Goal: Task Accomplishment & Management: Use online tool/utility

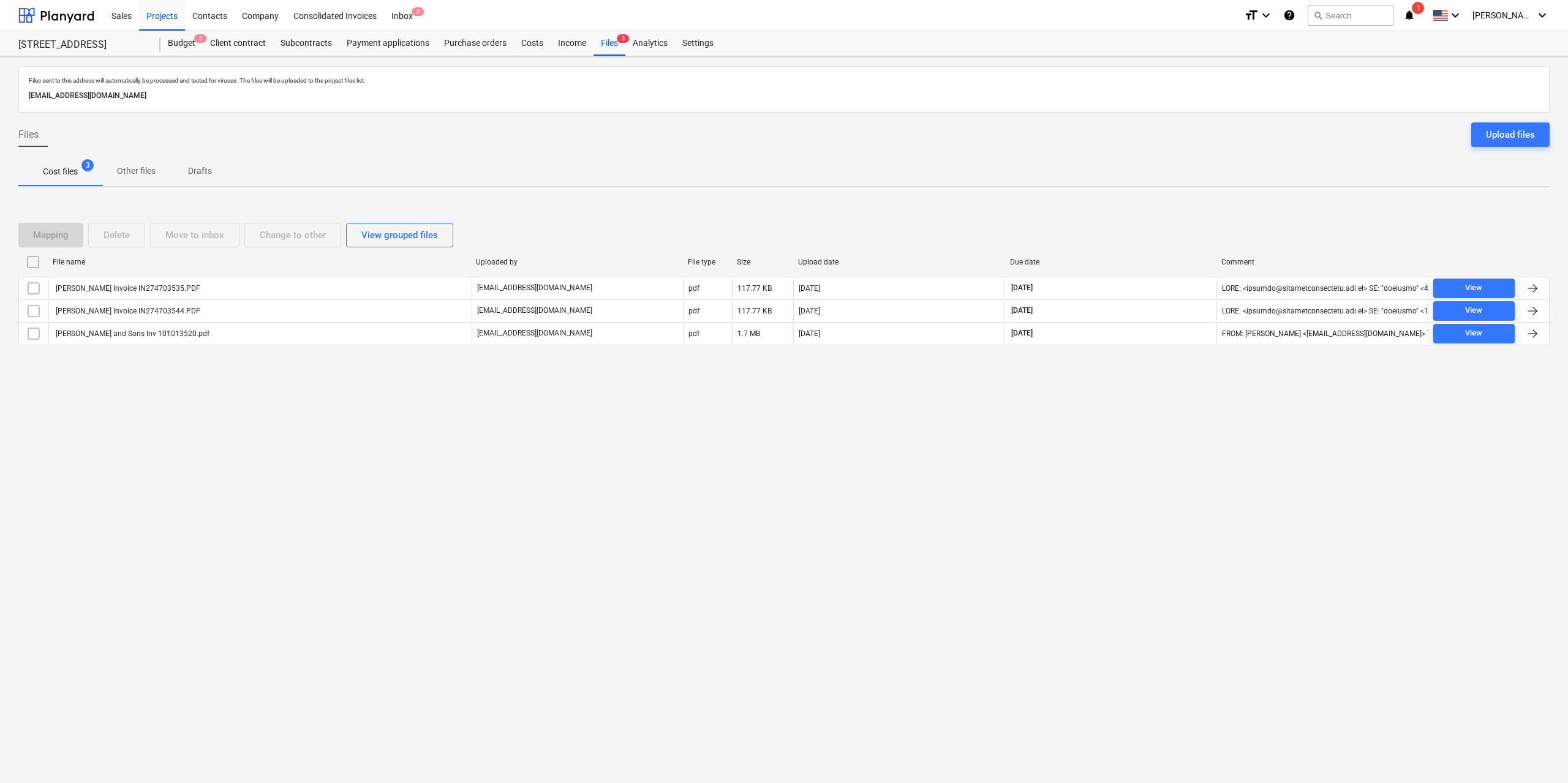
click at [367, 456] on div "Files sent to this address will automatically be processed and tested for virus…" at bounding box center [784, 419] width 1568 height 727
click at [602, 592] on div "Files sent to this address will automatically be processed and tested for virus…" at bounding box center [784, 419] width 1568 height 727
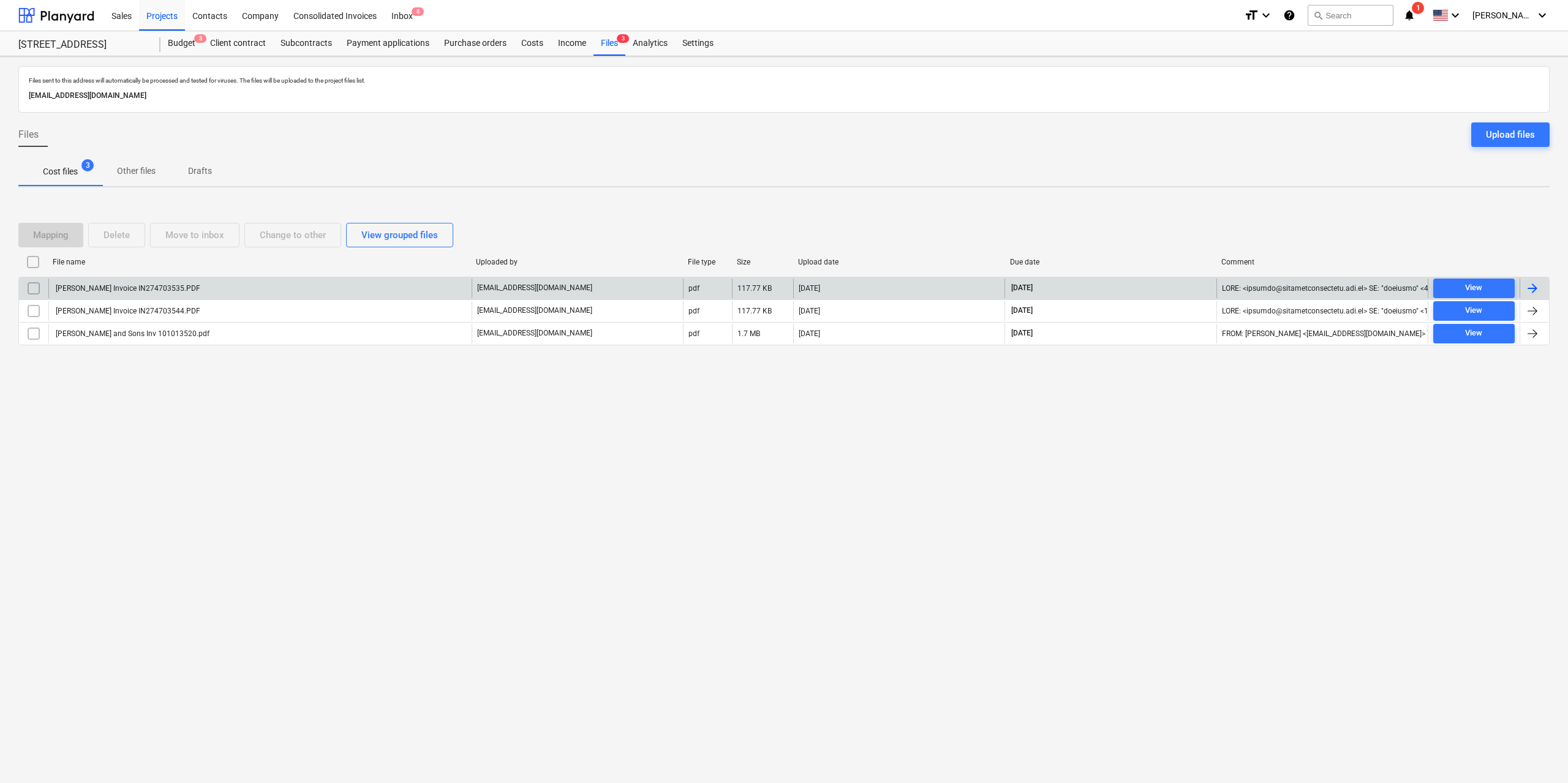
click at [180, 286] on div "[PERSON_NAME] Invoice IN274703535.PDF" at bounding box center [127, 288] width 146 height 9
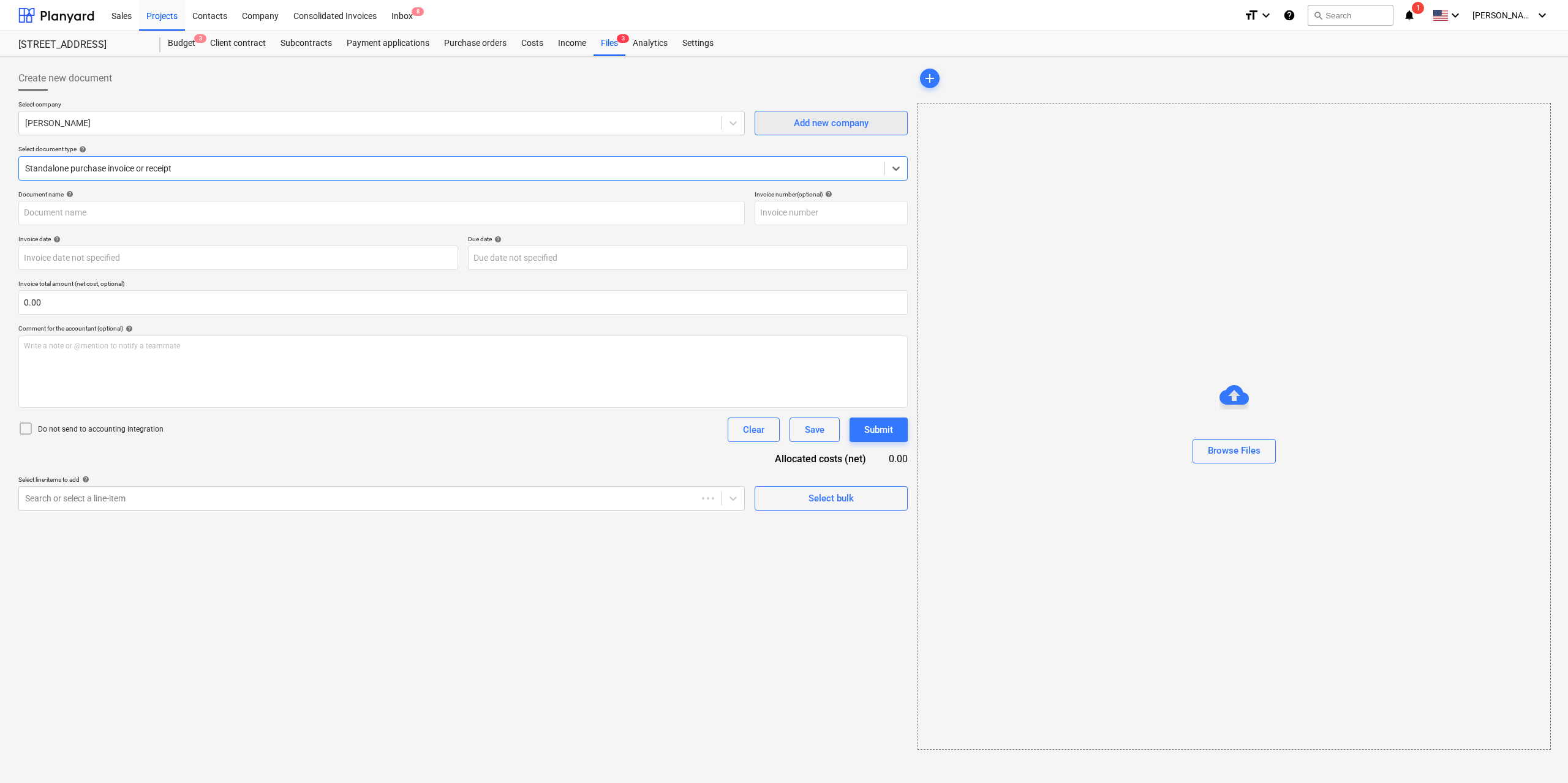
type input "IN274703535"
type input "[DATE]"
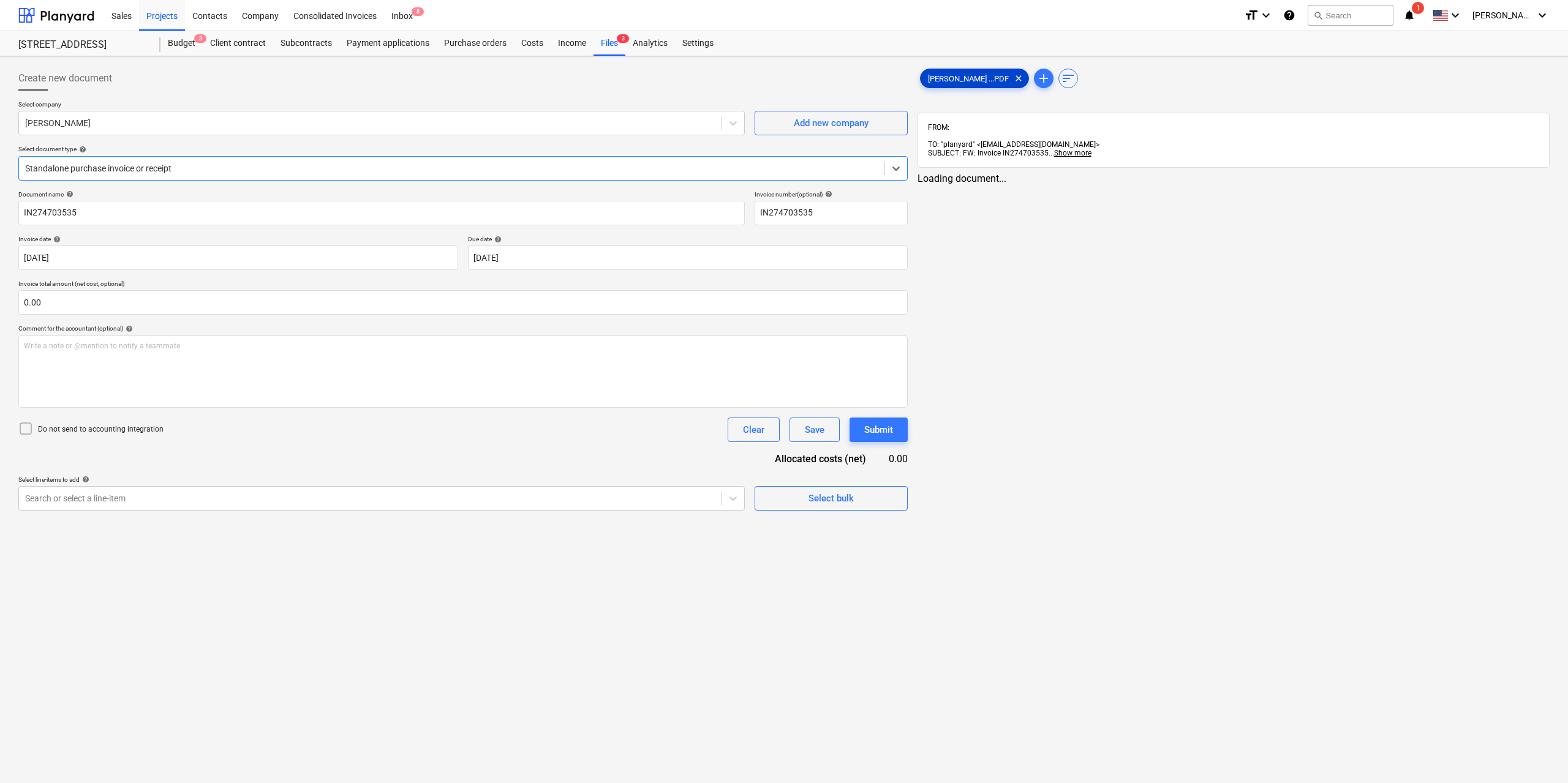
click at [981, 74] on span "[PERSON_NAME] ...PDF" at bounding box center [968, 79] width 96 height 9
